Goal: Information Seeking & Learning: Check status

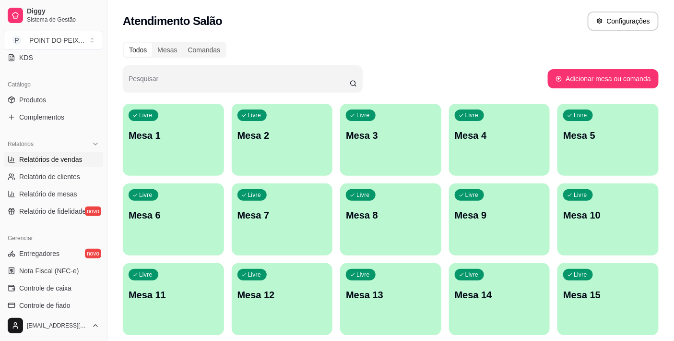
scroll to position [266, 0]
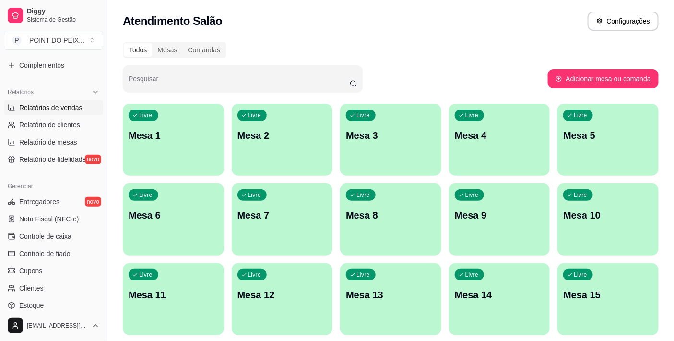
click at [73, 106] on span "Relatórios de vendas" at bounding box center [50, 108] width 63 height 10
select select "ALL"
select select "0"
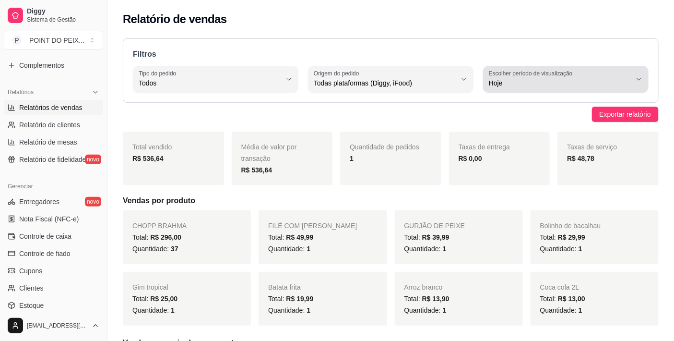
click at [639, 75] on icon "button" at bounding box center [639, 79] width 8 height 8
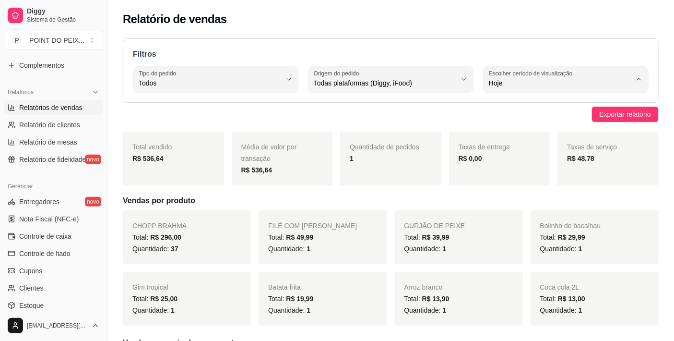
click at [523, 141] on span "7 dias" at bounding box center [561, 137] width 135 height 9
type input "7"
select select "7"
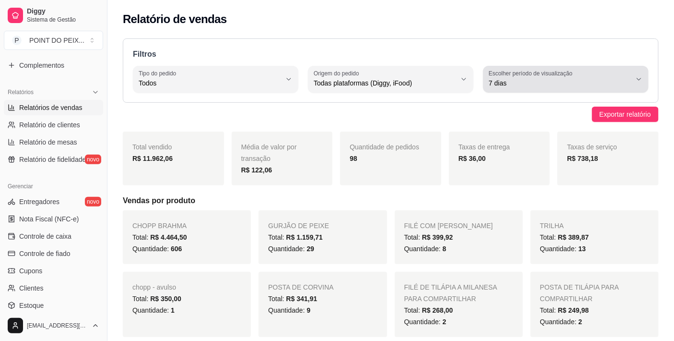
click at [639, 75] on icon "button" at bounding box center [639, 79] width 8 height 8
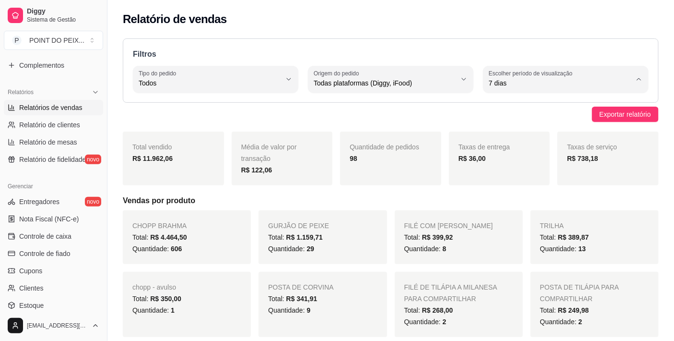
click at [525, 126] on span "Ontem" at bounding box center [561, 121] width 135 height 9
type input "1"
select select "1"
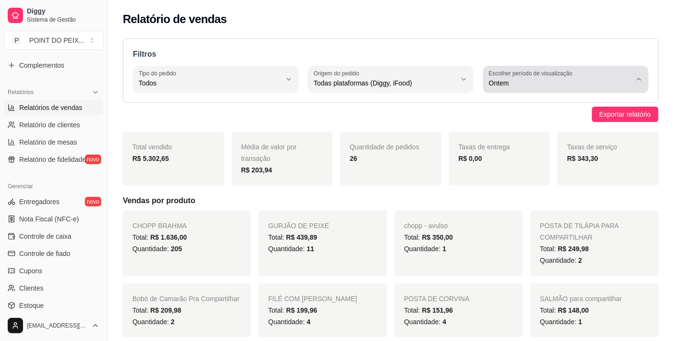
click at [629, 79] on span "Ontem" at bounding box center [560, 83] width 142 height 10
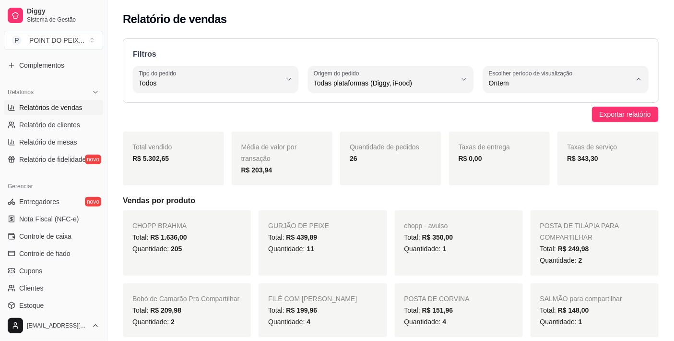
click at [523, 134] on span "7 dias" at bounding box center [561, 137] width 135 height 9
type input "7"
select select "7"
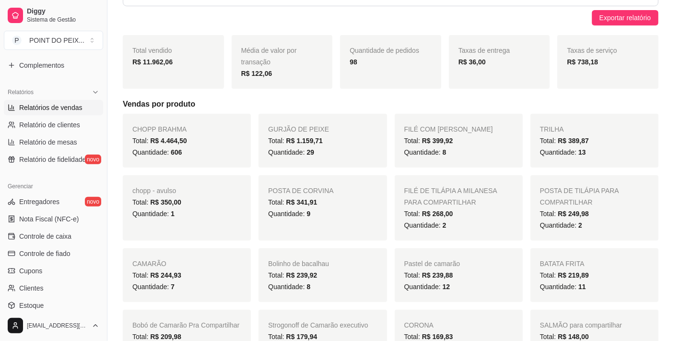
scroll to position [160, 0]
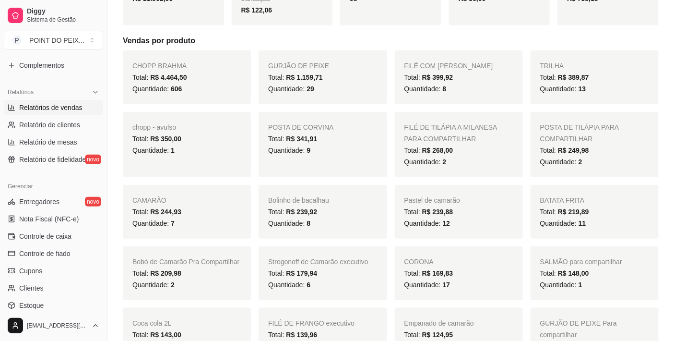
click at [466, 100] on div "FILÉ COM FRITAS Total: R$ 399,92 Quantidade: 8" at bounding box center [459, 77] width 128 height 54
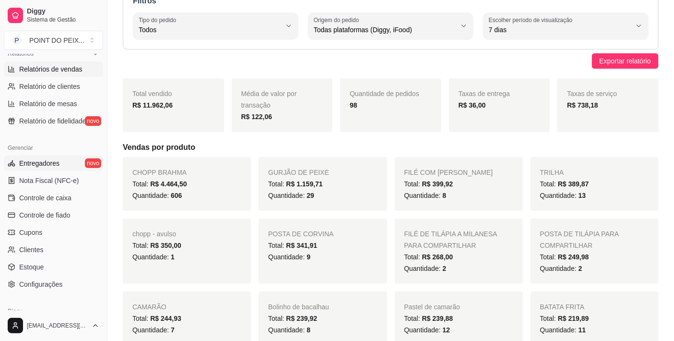
scroll to position [320, 0]
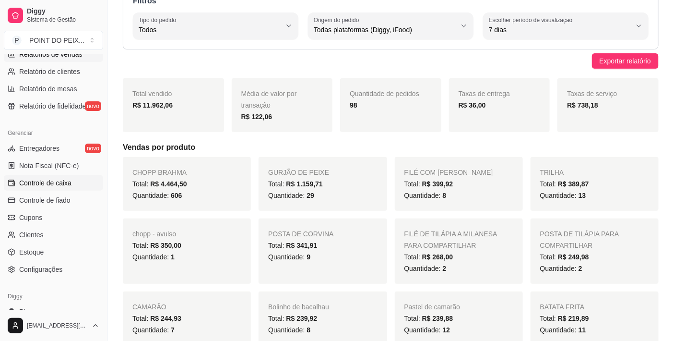
click at [49, 183] on span "Controle de caixa" at bounding box center [45, 183] width 52 height 10
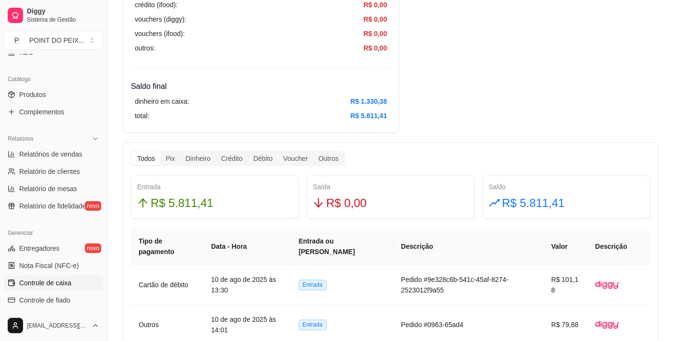
scroll to position [213, 0]
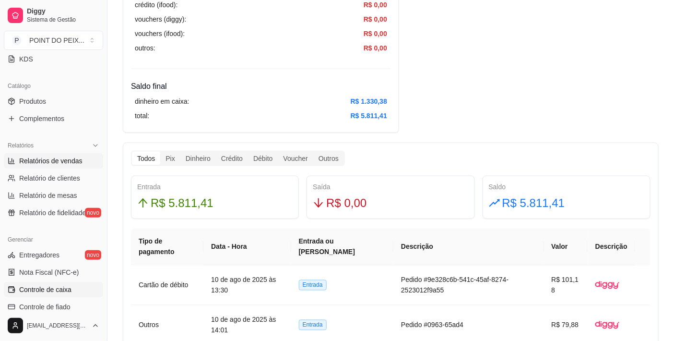
click at [70, 162] on span "Relatórios de vendas" at bounding box center [50, 161] width 63 height 10
select select "ALL"
select select "0"
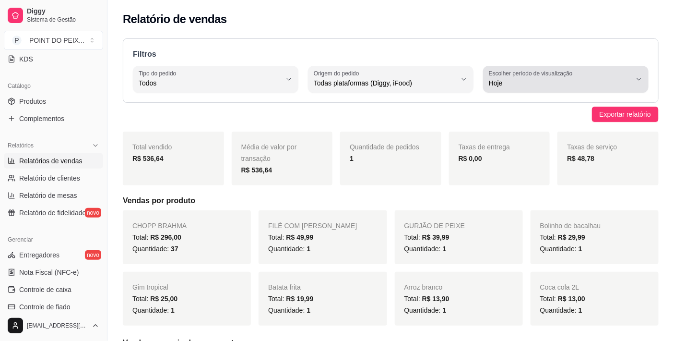
click at [641, 81] on icon "button" at bounding box center [639, 79] width 8 height 8
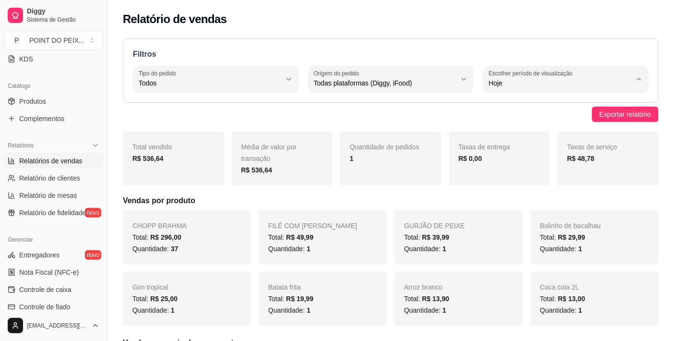
click at [534, 145] on li "7 dias" at bounding box center [566, 137] width 152 height 15
type input "7"
select select "7"
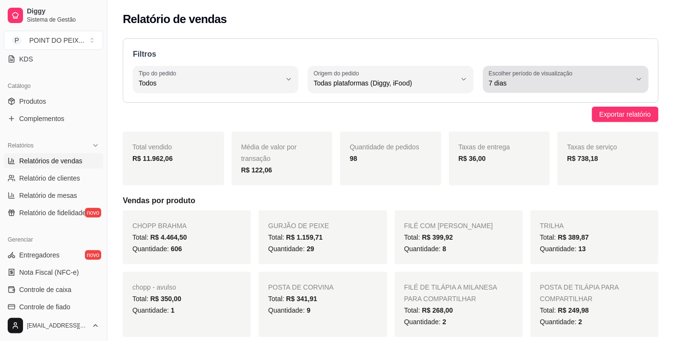
click at [637, 78] on icon "button" at bounding box center [639, 79] width 8 height 8
